Goal: Navigation & Orientation: Find specific page/section

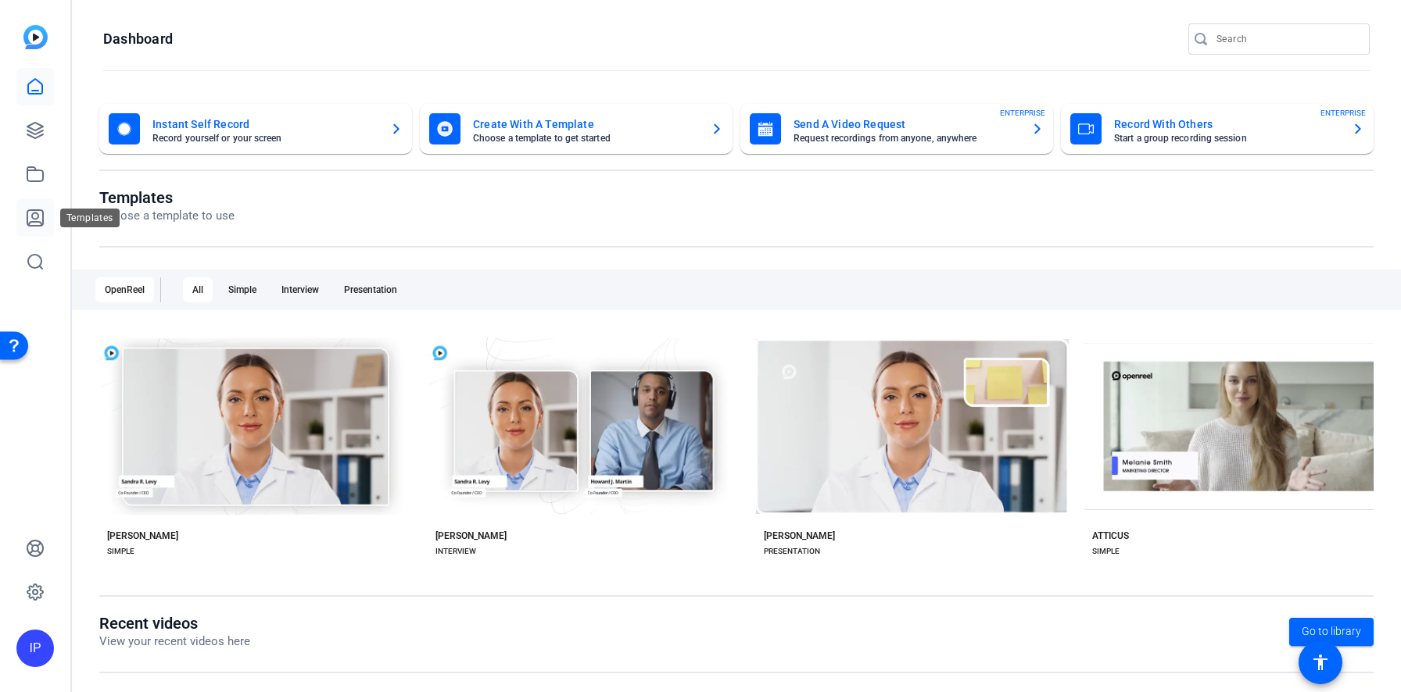
click at [45, 214] on link at bounding box center [35, 218] width 38 height 38
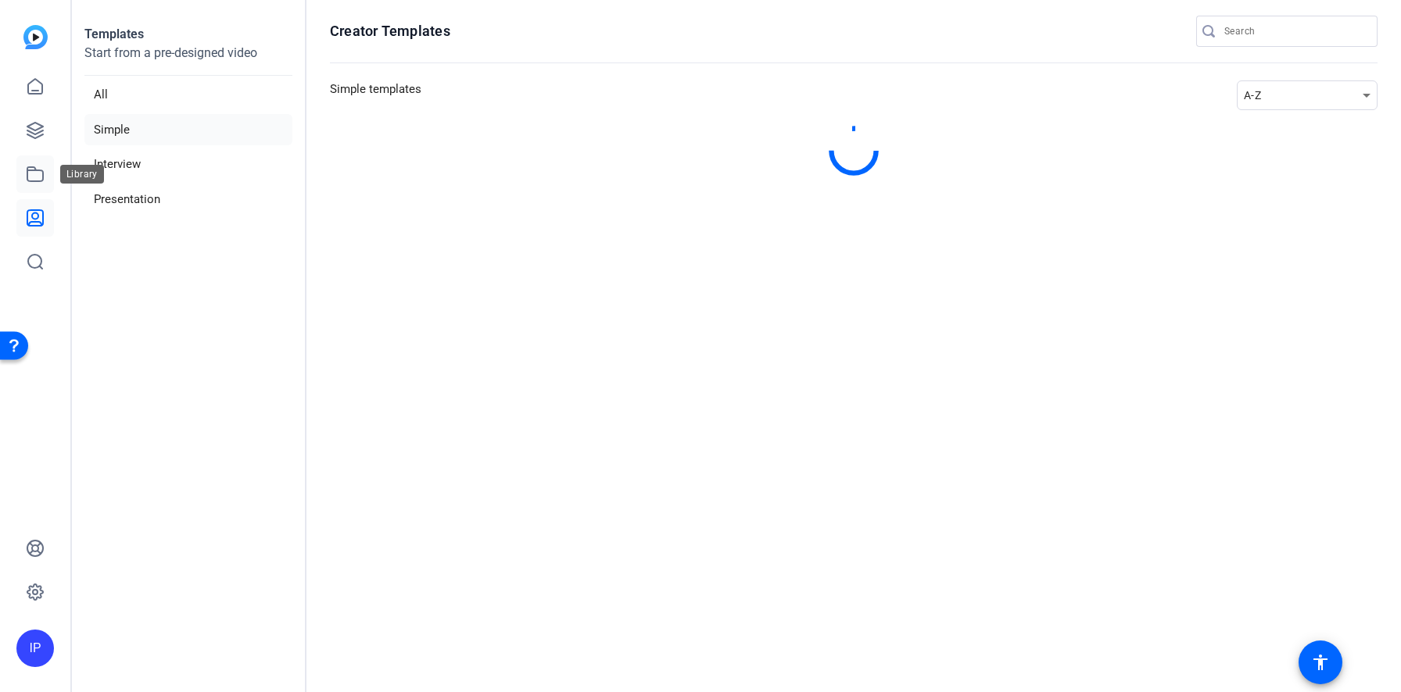
click at [38, 158] on link at bounding box center [35, 175] width 38 height 38
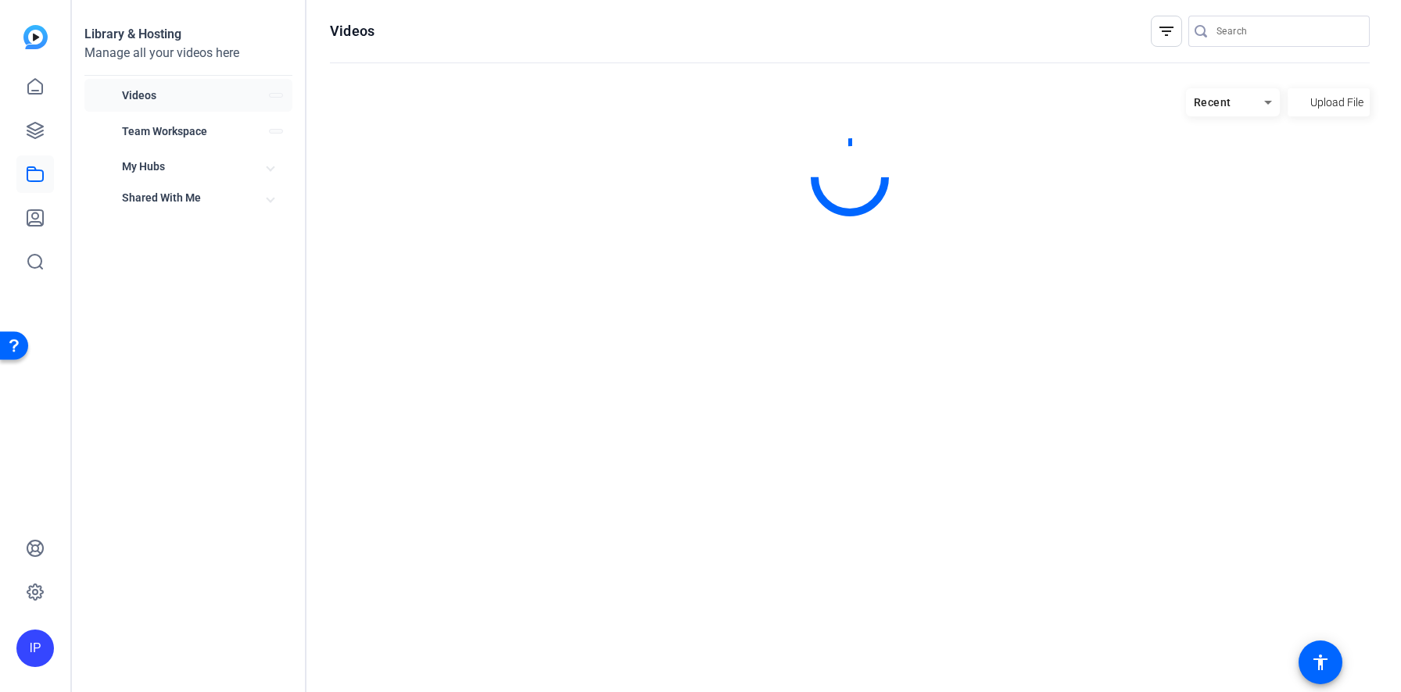
click at [35, 188] on link at bounding box center [35, 175] width 38 height 38
click at [193, 98] on span "Videos" at bounding box center [190, 96] width 136 height 16
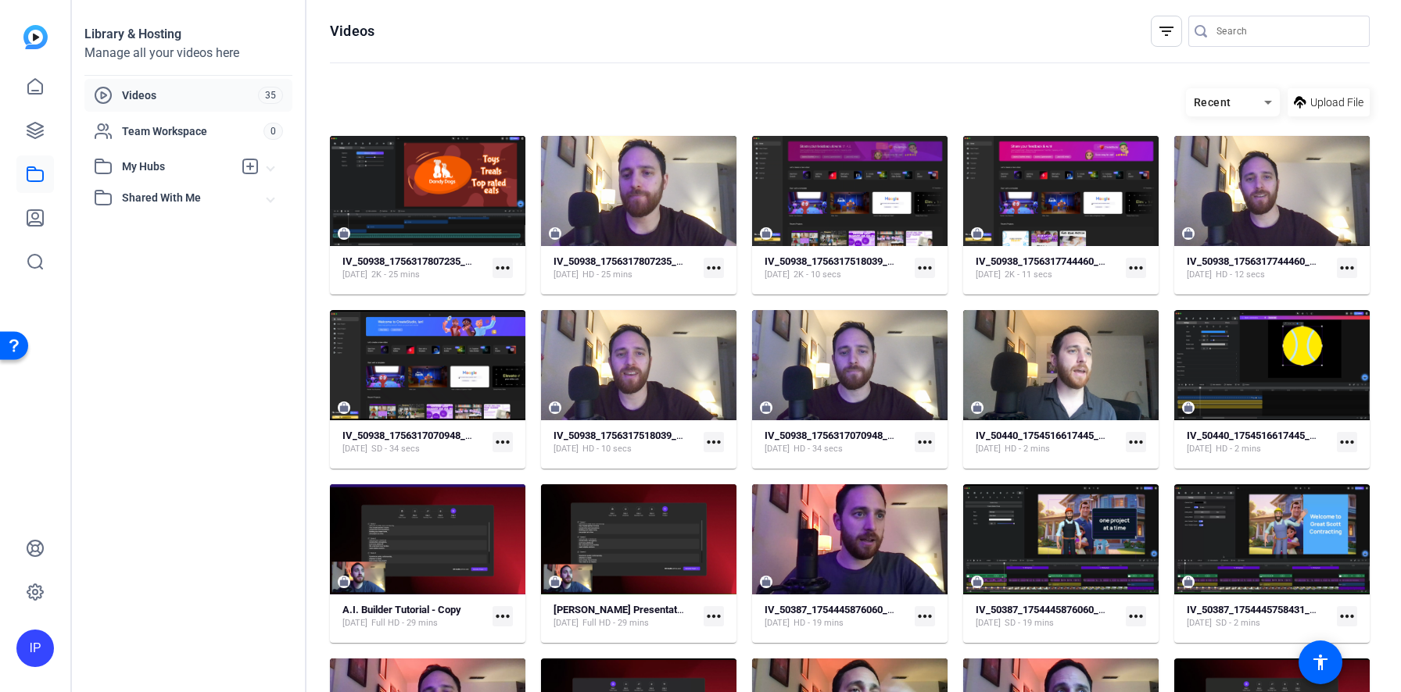
click at [19, 345] on div "Open Resource Center" at bounding box center [14, 345] width 13 height 13
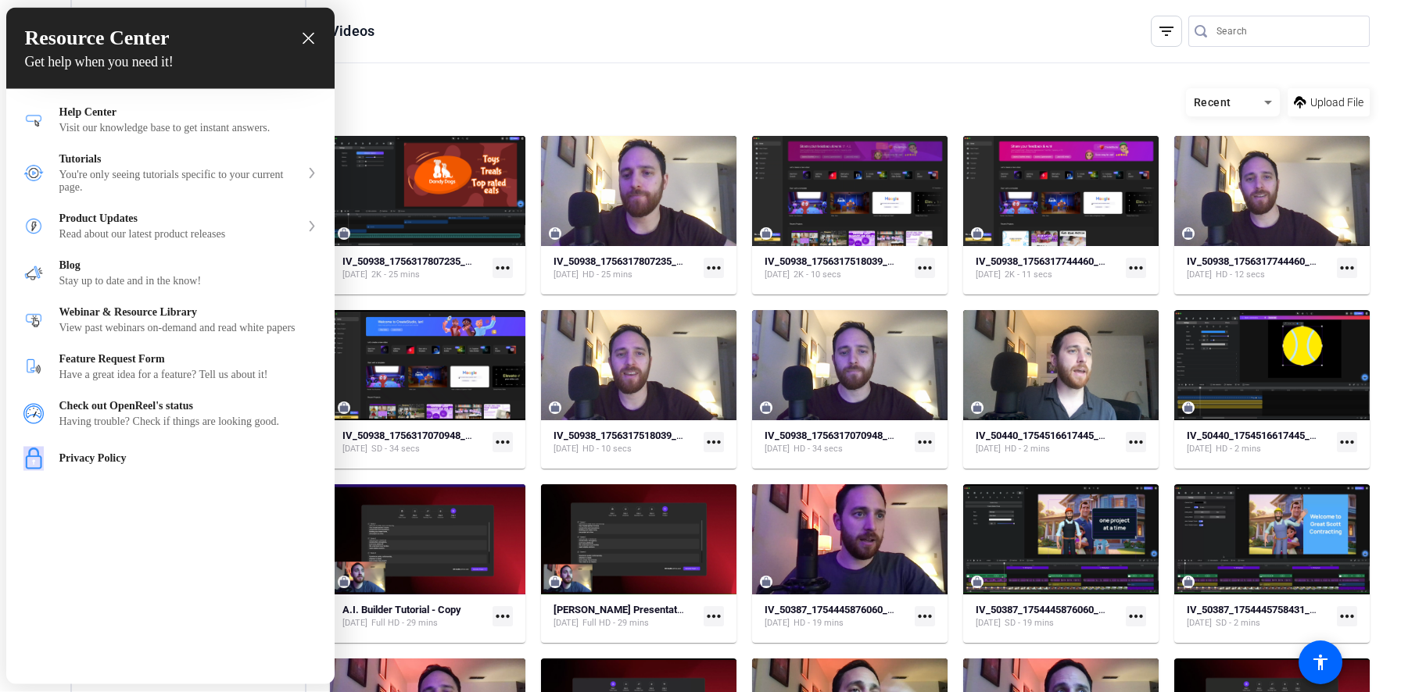
click at [521, 93] on div at bounding box center [700, 346] width 1401 height 692
